Goal: Obtain resource: Download file/media

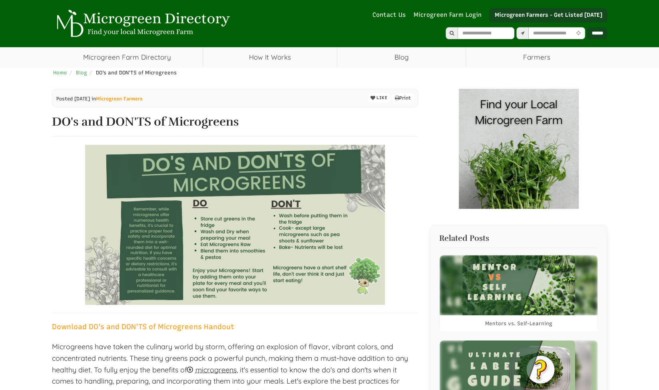
select select "Language Translate Widget"
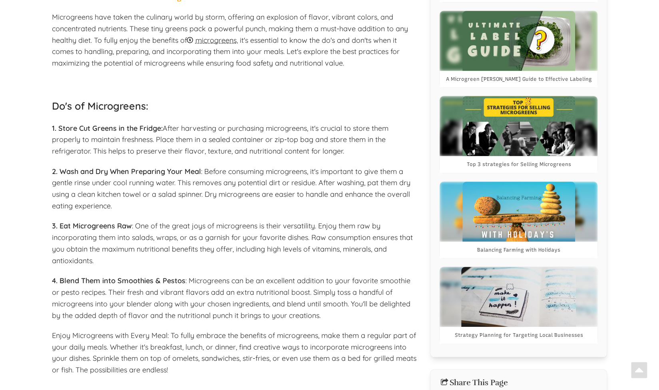
scroll to position [360, 0]
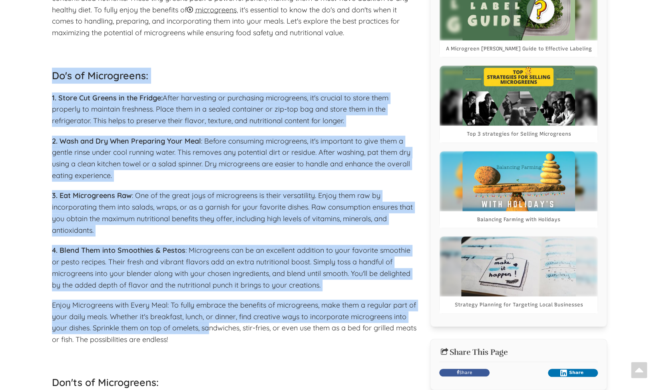
drag, startPoint x: 54, startPoint y: 76, endPoint x: 210, endPoint y: 323, distance: 292.0
click at [211, 323] on span "Enjoy Microgreens with Every Meal: To fully embrace the benefits of microgreens…" at bounding box center [234, 322] width 365 height 44
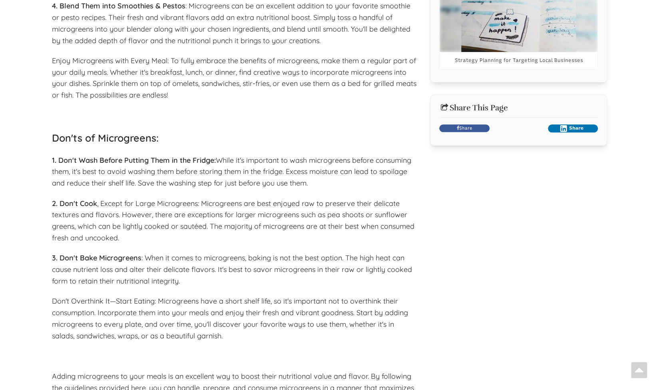
scroll to position [679, 0]
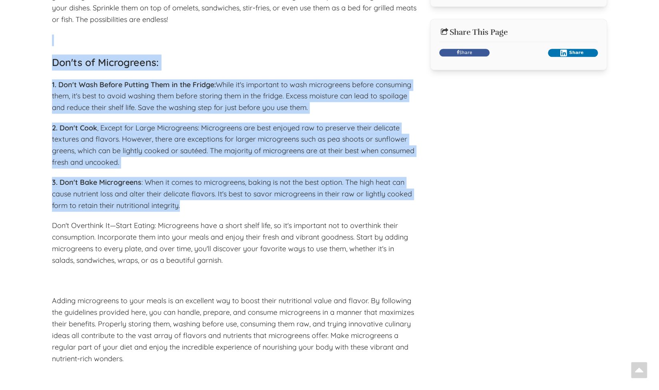
drag, startPoint x: 187, startPoint y: 204, endPoint x: 74, endPoint y: 36, distance: 202.6
click at [74, 35] on div "Download DO's and DON'TS of Microgreens Handout Microgreens have taken the culi…" at bounding box center [235, 90] width 367 height 899
click at [114, 142] on span "2. Don't Cook , Except for Large Microgreens: Microgreens are best enjoyed raw …" at bounding box center [233, 145] width 363 height 44
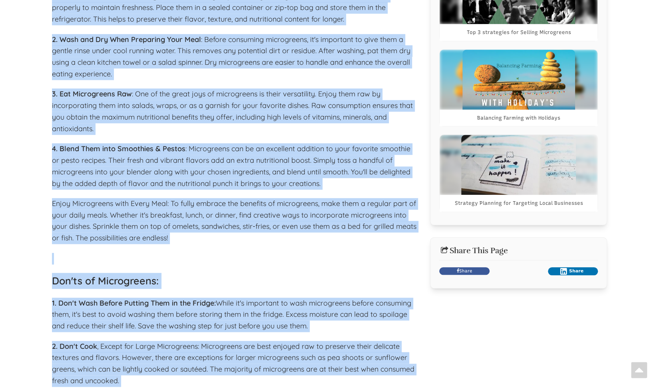
scroll to position [347, 0]
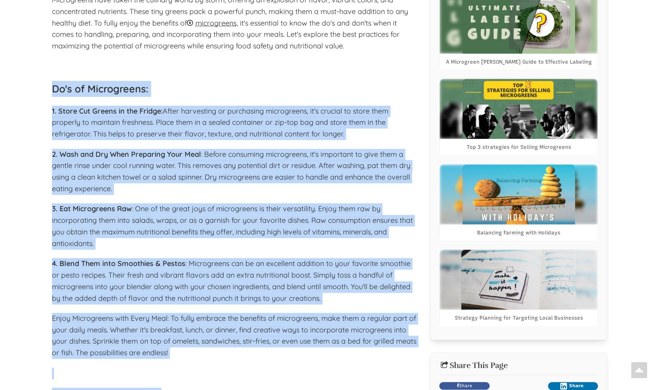
drag, startPoint x: 132, startPoint y: 316, endPoint x: 31, endPoint y: 94, distance: 244.0
click at [31, 94] on div "Home Blog DO's and DON'TS of Microgreens Posted [DATE] in Microgreen Farmers Pr…" at bounding box center [329, 361] width 659 height 1281
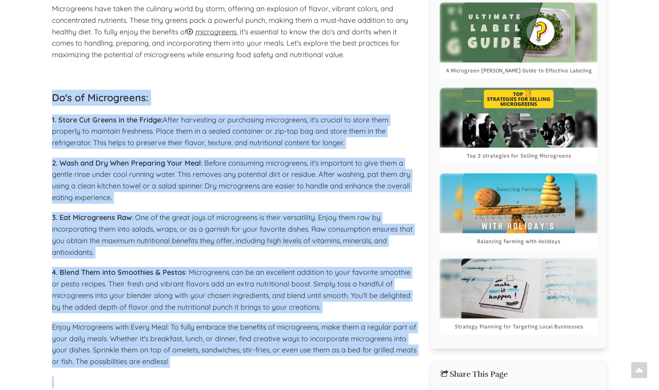
scroll to position [187, 0]
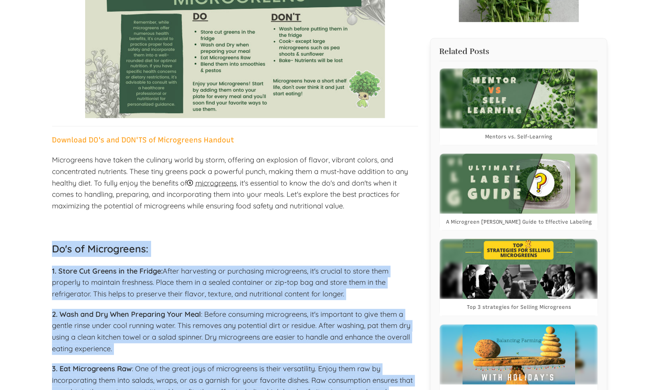
copy div "Do's of Microgreens: 1. Store Cut Greens in the Fridge: After harvesting or pur…"
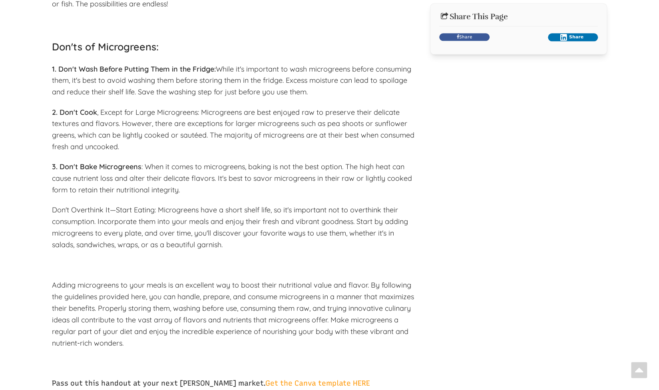
scroll to position [704, 0]
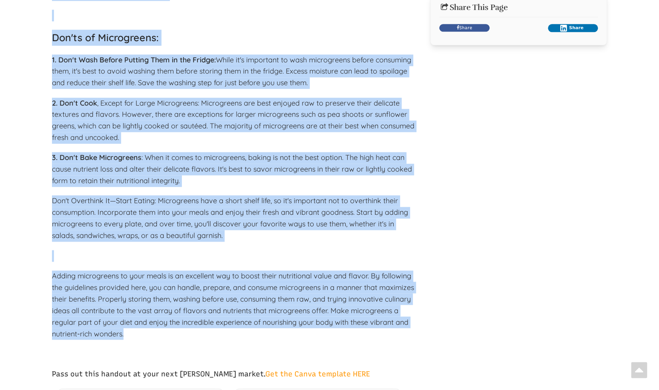
drag, startPoint x: 53, startPoint y: 128, endPoint x: 122, endPoint y: 336, distance: 219.5
click at [125, 332] on div "Download DO's and DON'TS of Microgreens Handout Microgreens have taken the culi…" at bounding box center [235, 66] width 367 height 899
copy div "Do's of Microgreens: 1. Store Cut Greens in the Fridge: After harvesting or pur…"
click at [209, 295] on span "Adding microgreens to your meals is an excellent way to boost their nutritional…" at bounding box center [233, 304] width 362 height 67
